Goal: Transaction & Acquisition: Purchase product/service

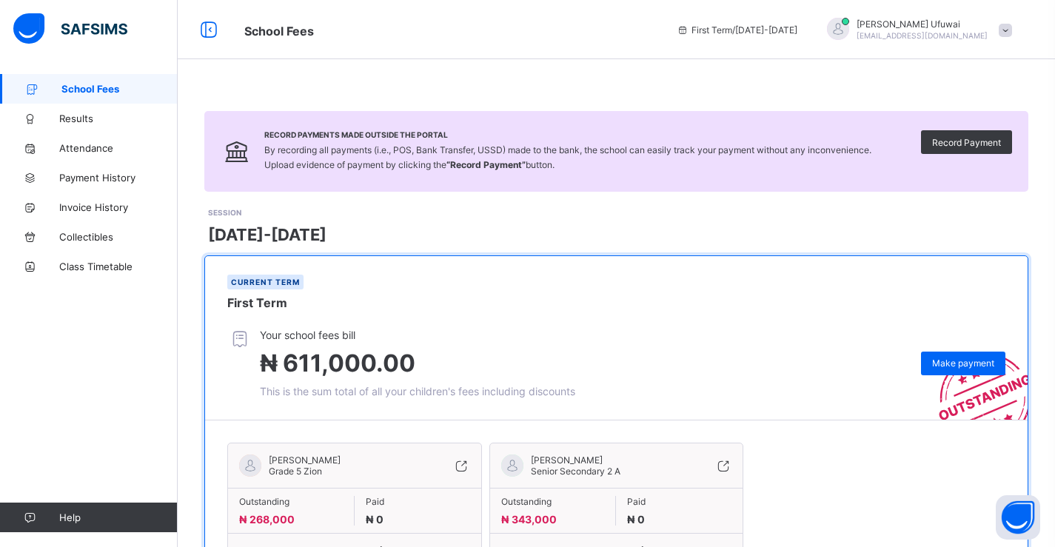
scroll to position [84, 0]
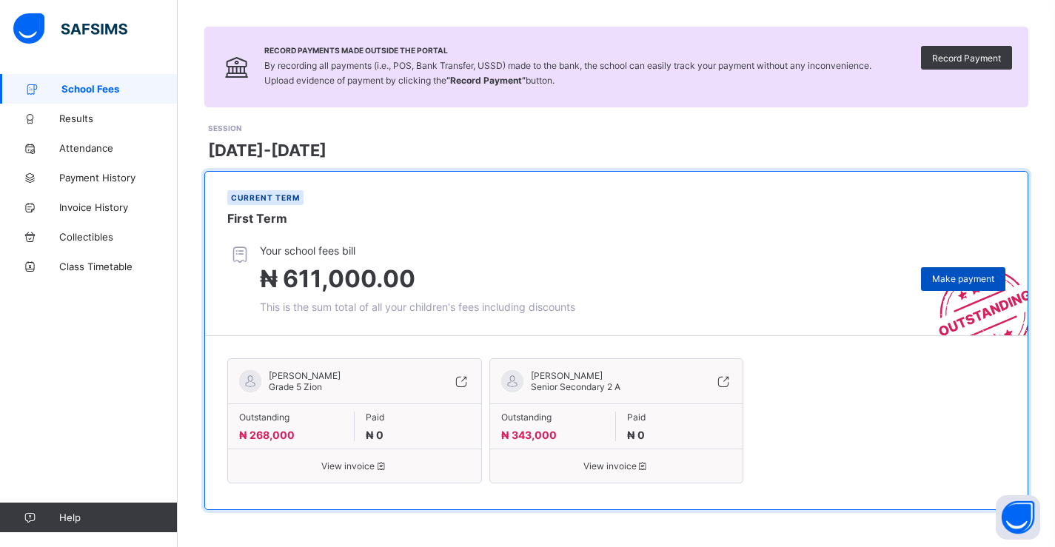
click at [951, 275] on span "Make payment" at bounding box center [963, 278] width 62 height 11
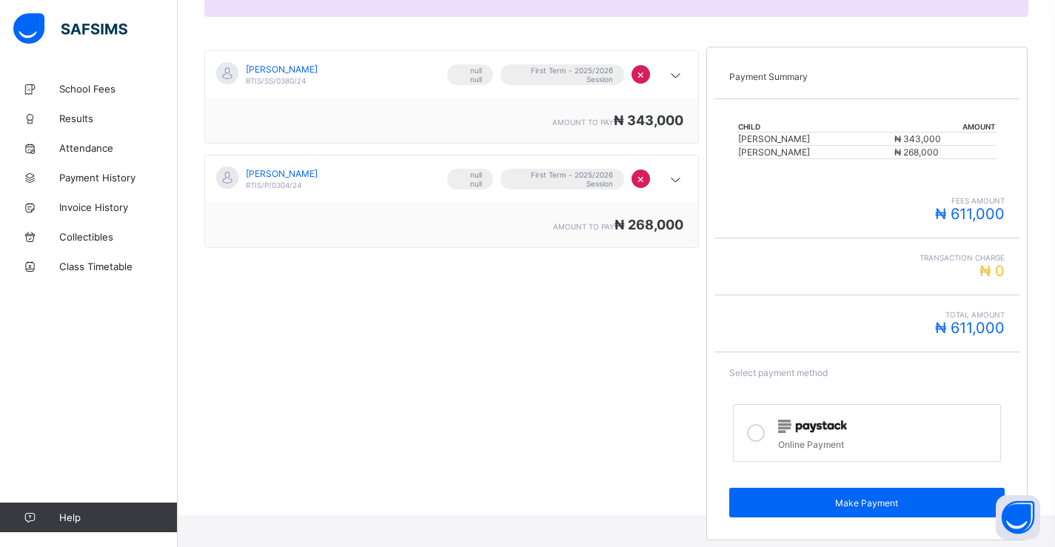
scroll to position [226, 0]
click at [762, 431] on icon at bounding box center [756, 432] width 18 height 18
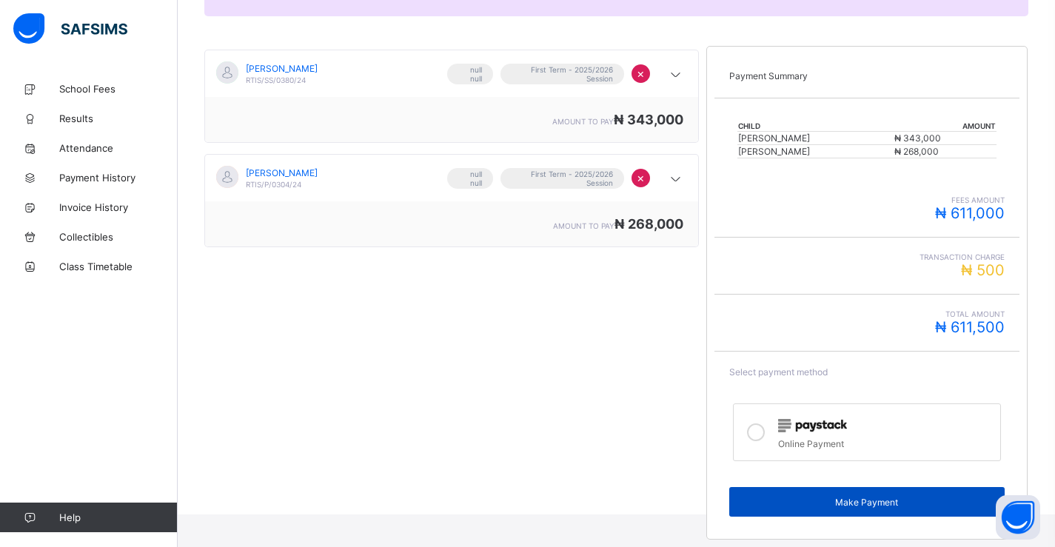
click at [855, 507] on span "Make Payment" at bounding box center [866, 502] width 253 height 11
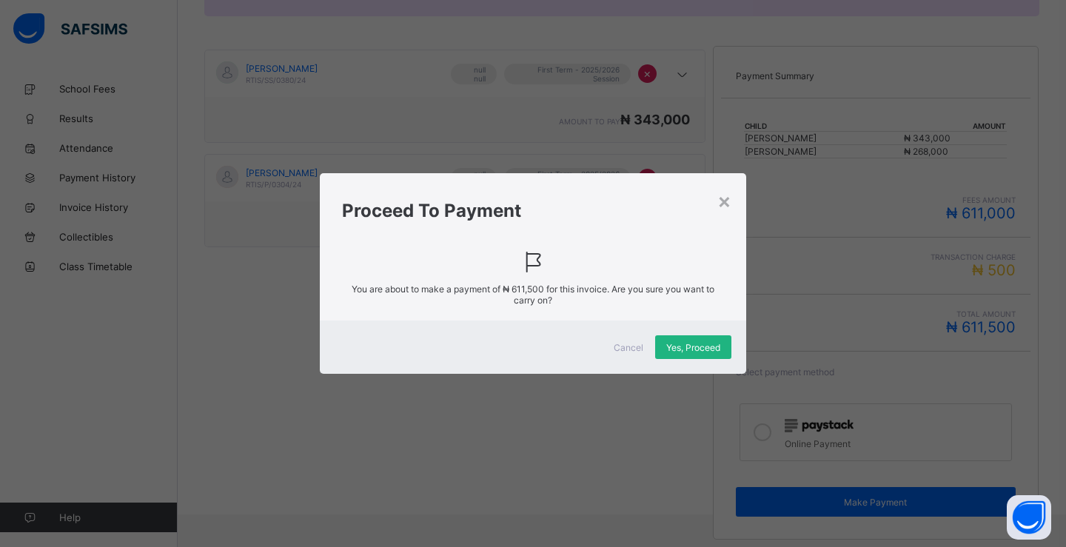
click at [685, 354] on div "Yes, Proceed" at bounding box center [693, 347] width 76 height 24
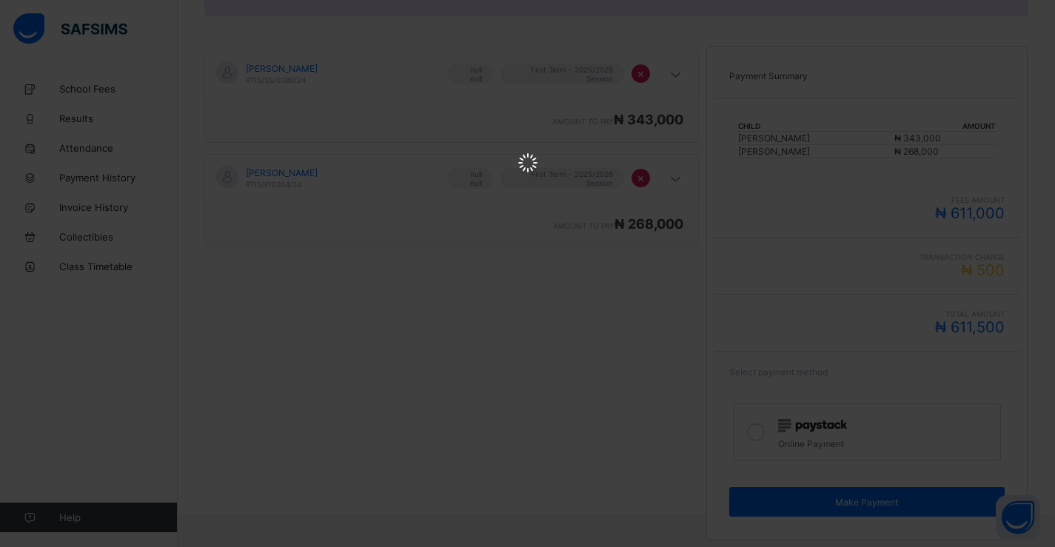
scroll to position [0, 0]
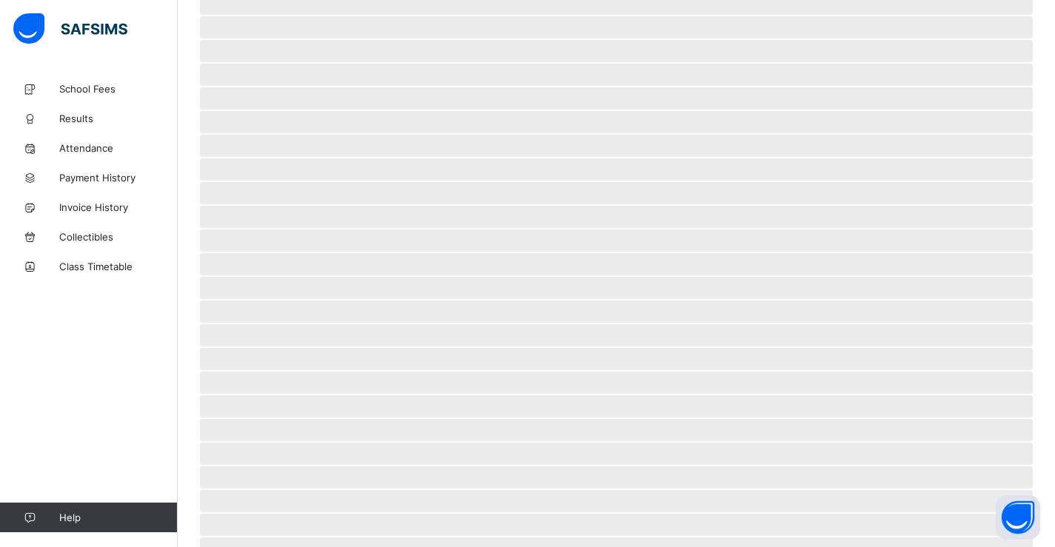
scroll to position [27, 0]
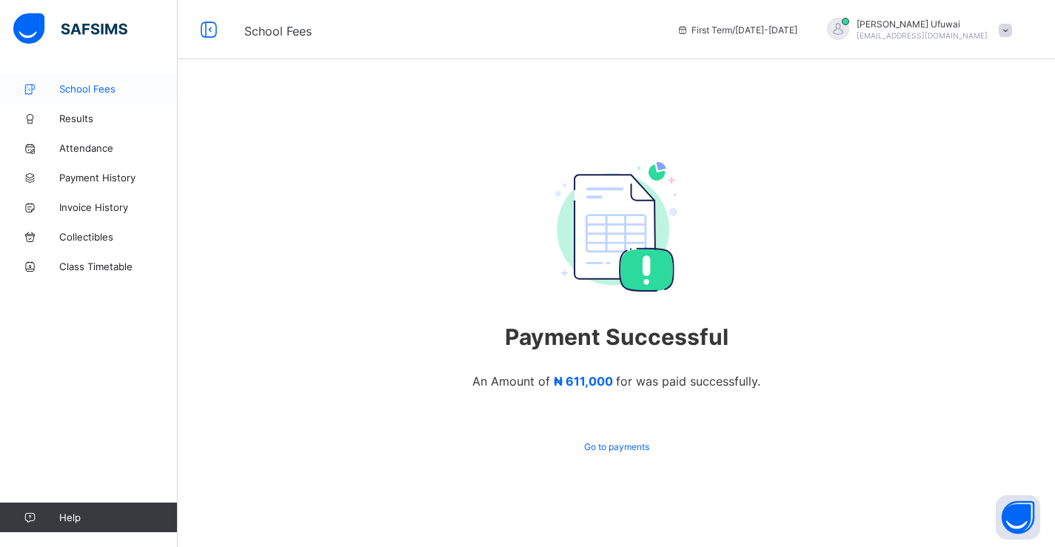
click at [79, 86] on span "School Fees" at bounding box center [118, 89] width 118 height 12
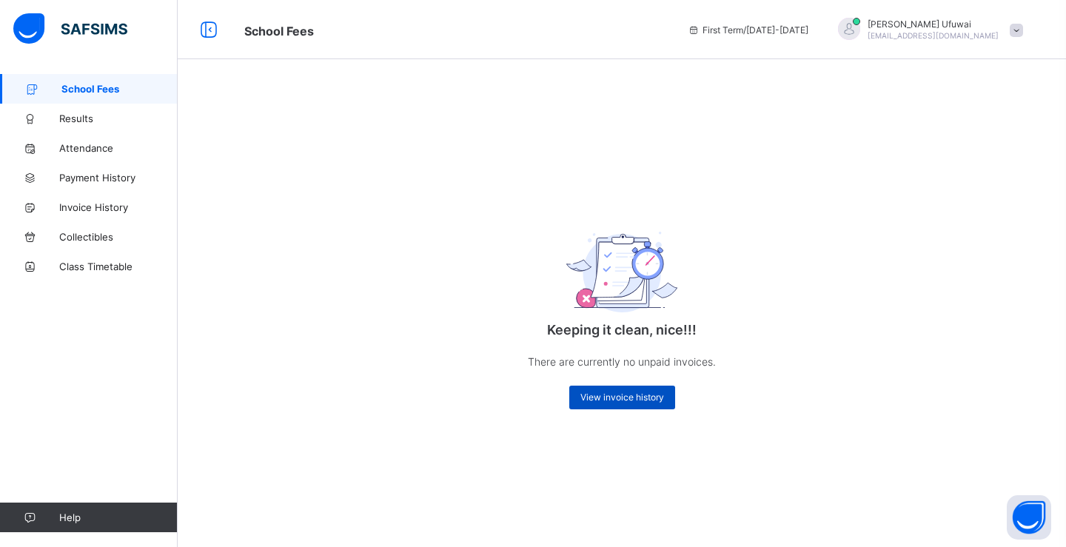
click at [629, 400] on span "View invoice history" at bounding box center [622, 396] width 84 height 11
click at [84, 120] on span "Results" at bounding box center [118, 118] width 118 height 12
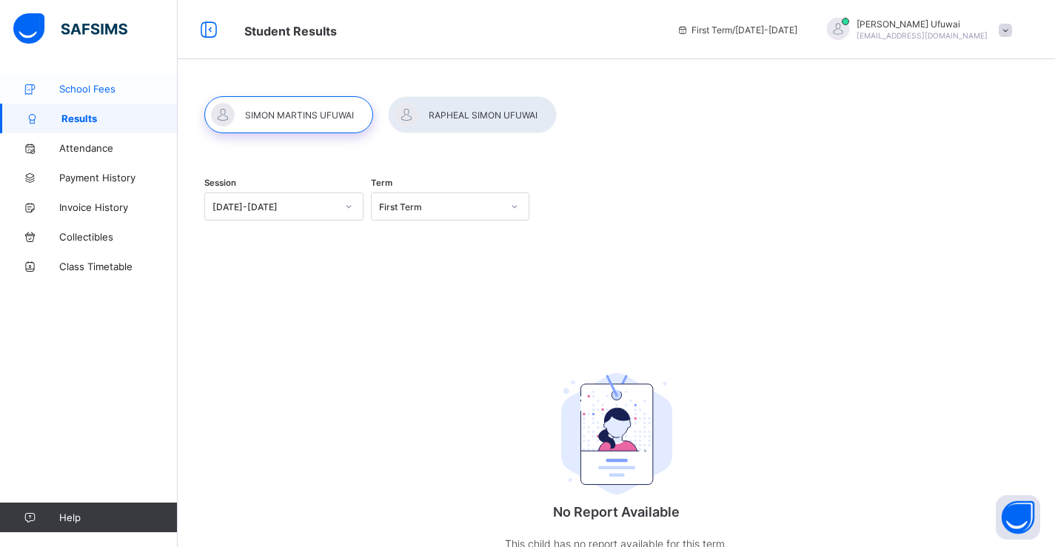
click at [83, 92] on span "School Fees" at bounding box center [118, 89] width 118 height 12
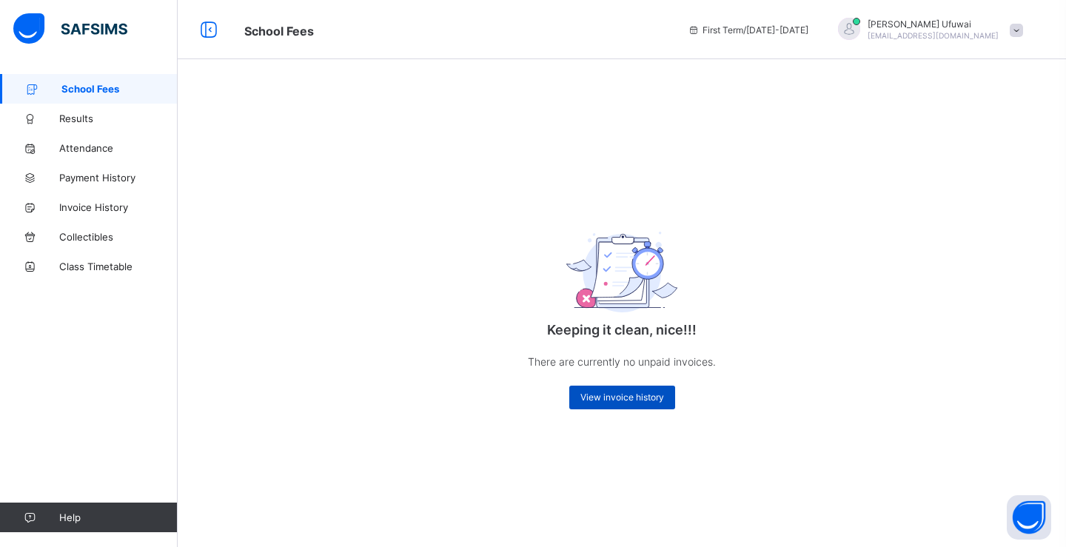
click at [605, 399] on span "View invoice history" at bounding box center [622, 396] width 84 height 11
click at [73, 93] on span "School Fees" at bounding box center [119, 89] width 116 height 12
click at [616, 400] on span "View invoice history" at bounding box center [622, 396] width 84 height 11
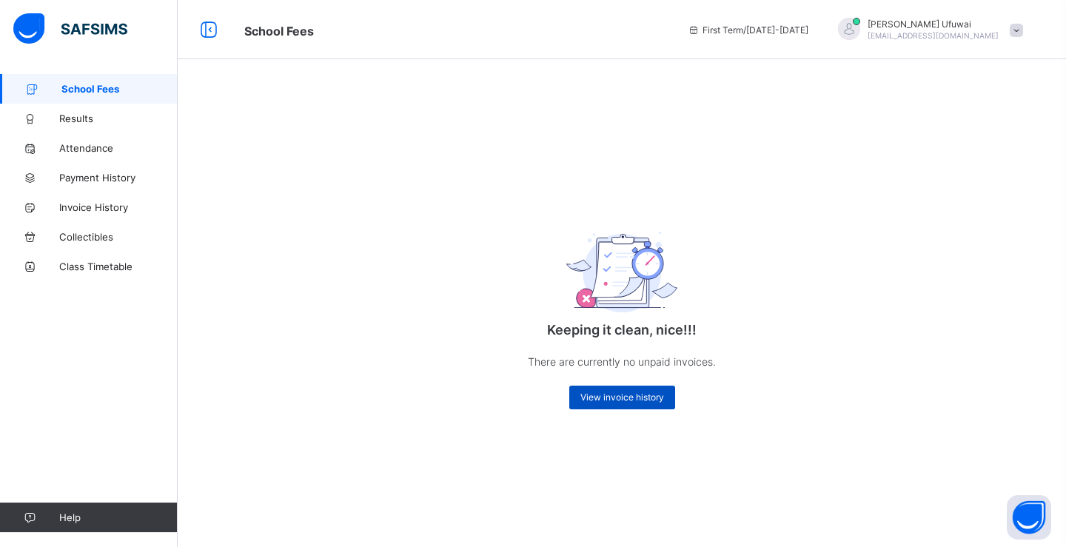
click at [616, 400] on span "View invoice history" at bounding box center [622, 396] width 84 height 11
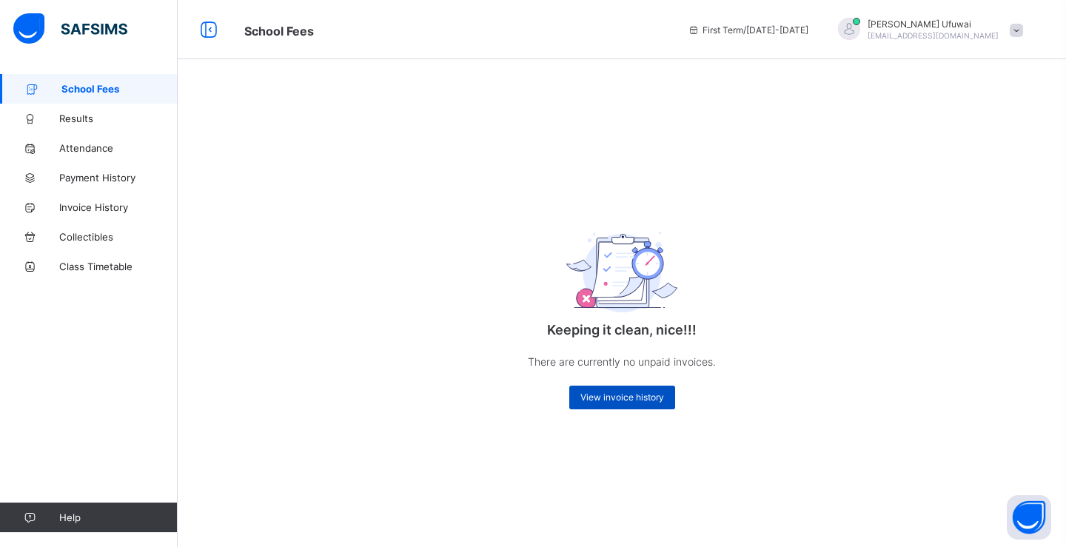
click at [616, 400] on span "View invoice history" at bounding box center [622, 396] width 84 height 11
click at [643, 400] on span "View invoice history" at bounding box center [622, 396] width 84 height 11
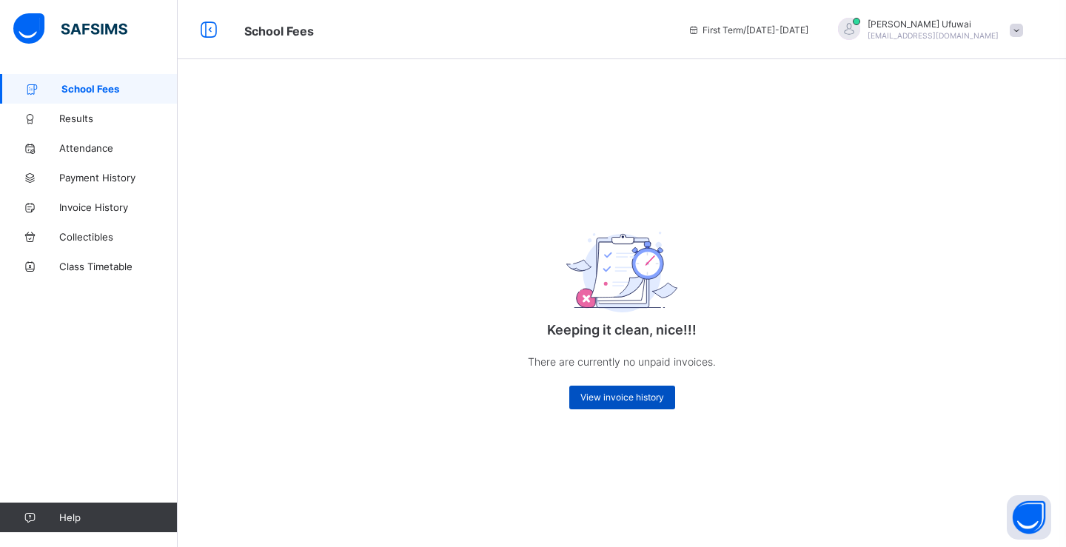
click at [643, 400] on span "View invoice history" at bounding box center [622, 396] width 84 height 11
click at [67, 117] on span "Results" at bounding box center [118, 118] width 118 height 12
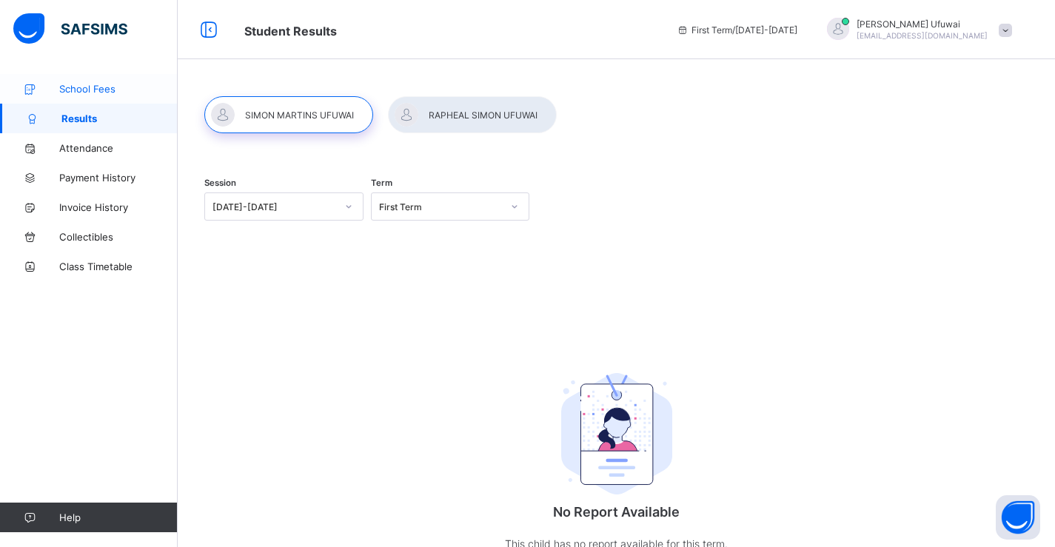
click at [90, 90] on span "School Fees" at bounding box center [118, 89] width 118 height 12
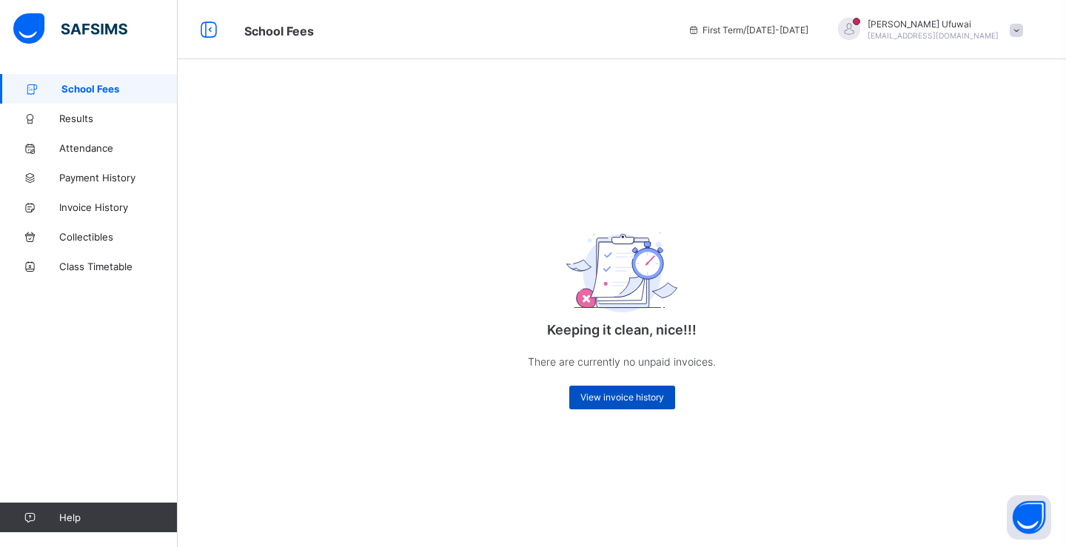
click at [620, 394] on span "View invoice history" at bounding box center [622, 396] width 84 height 11
click at [608, 392] on span "View invoice history" at bounding box center [622, 396] width 84 height 11
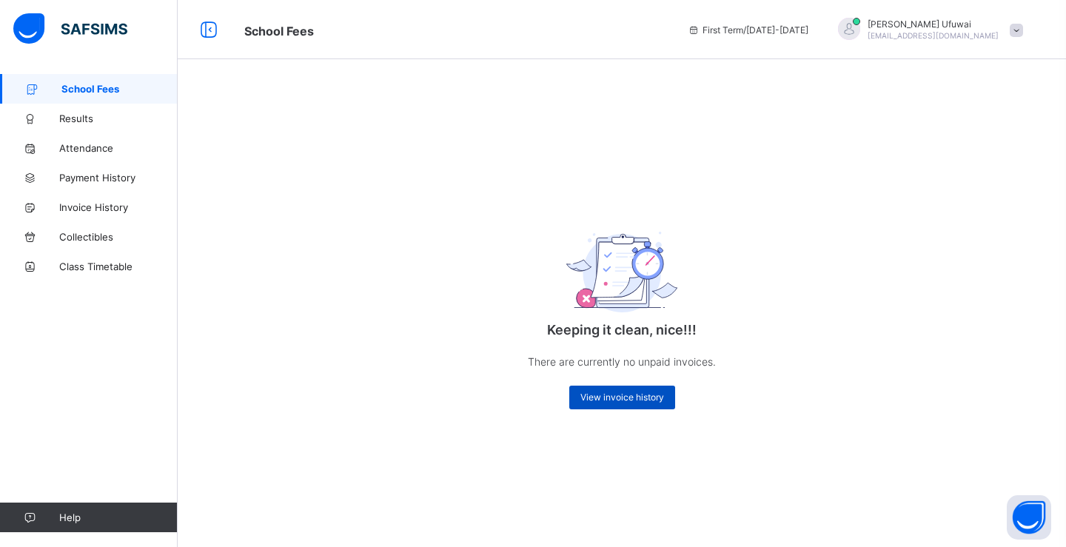
click at [601, 406] on div "View invoice history" at bounding box center [622, 398] width 106 height 24
click at [595, 397] on span "View invoice history" at bounding box center [622, 396] width 84 height 11
click at [617, 394] on span "View invoice history" at bounding box center [622, 396] width 84 height 11
click at [619, 395] on span "View invoice history" at bounding box center [622, 396] width 84 height 11
click at [1018, 33] on span at bounding box center [1015, 30] width 13 height 13
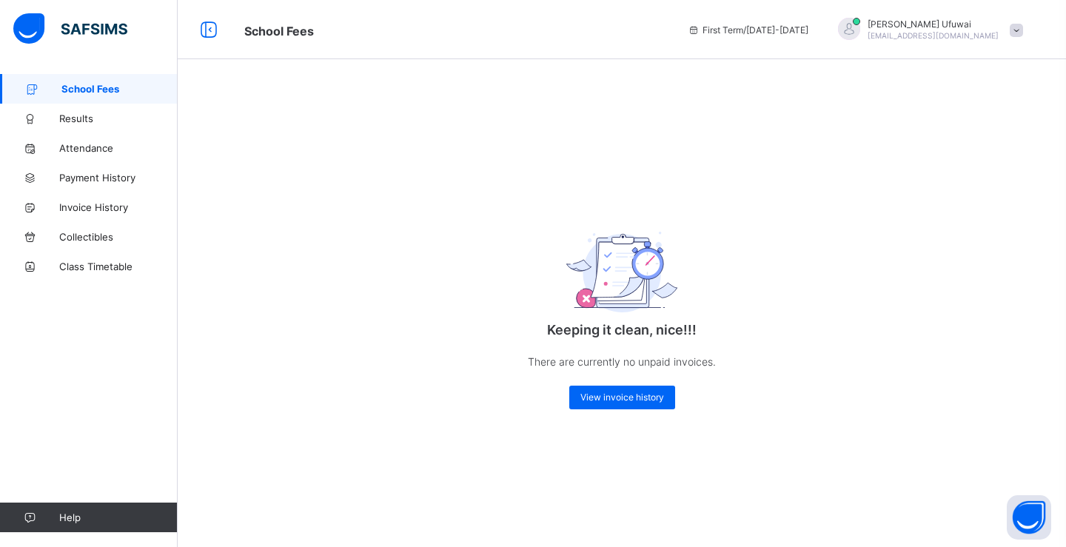
click at [93, 89] on span "School Fees" at bounding box center [119, 89] width 116 height 12
click at [77, 123] on span "Results" at bounding box center [118, 118] width 118 height 12
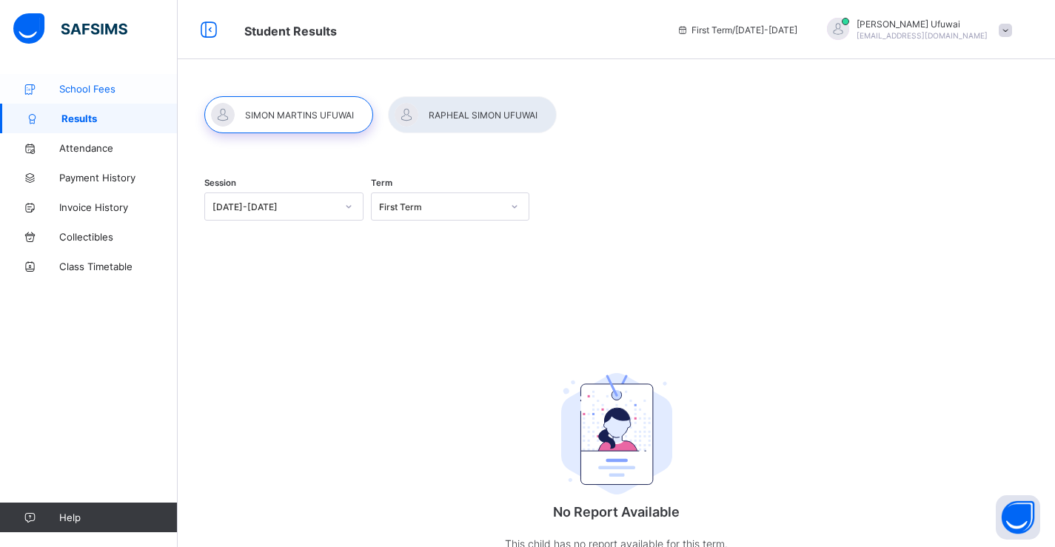
click at [95, 91] on span "School Fees" at bounding box center [118, 89] width 118 height 12
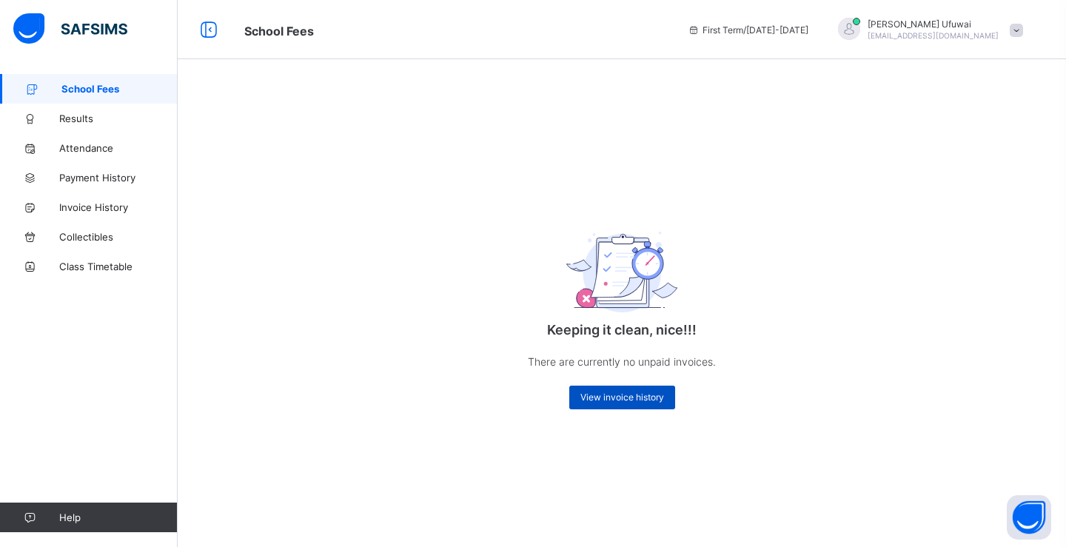
click at [614, 400] on span "View invoice history" at bounding box center [622, 396] width 84 height 11
